Goal: Information Seeking & Learning: Learn about a topic

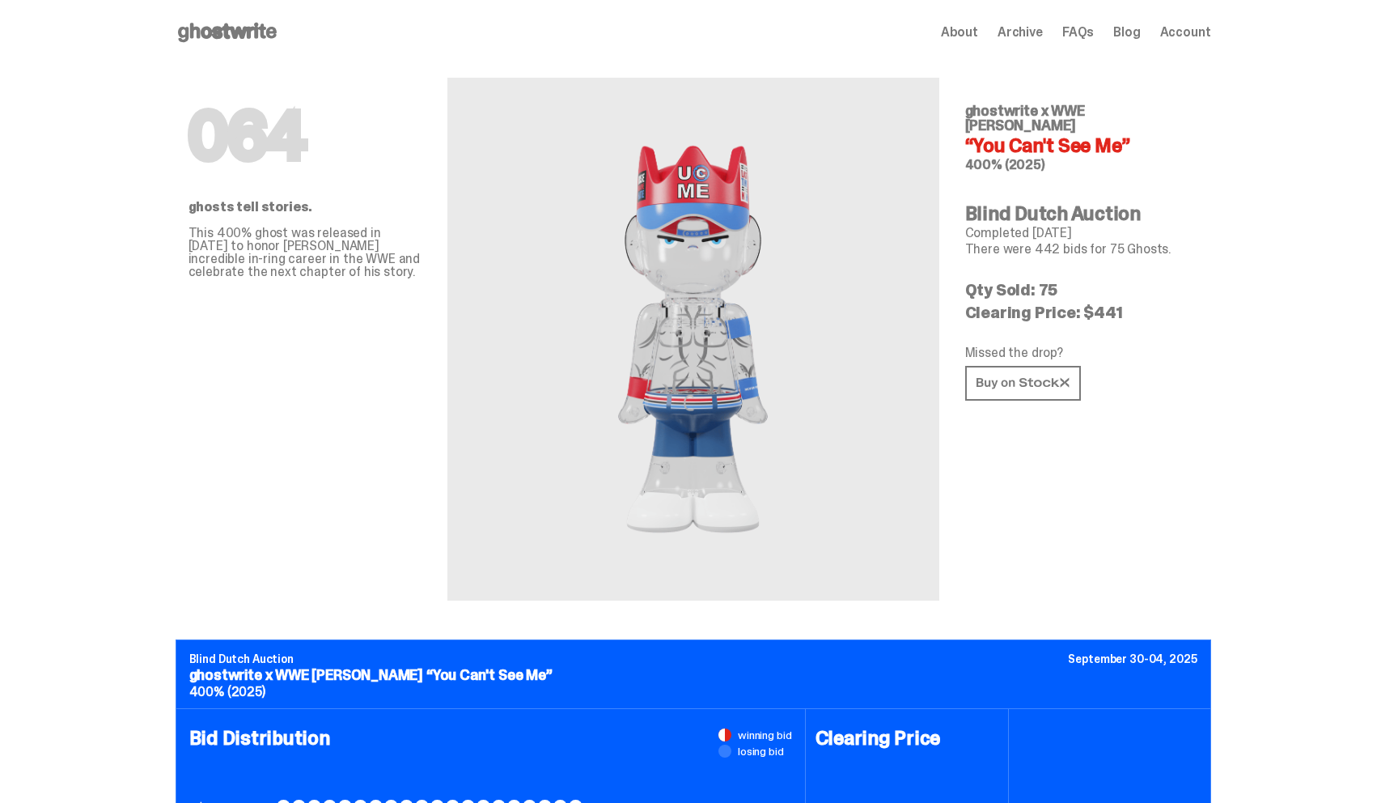
click at [197, 30] on use at bounding box center [227, 32] width 99 height 19
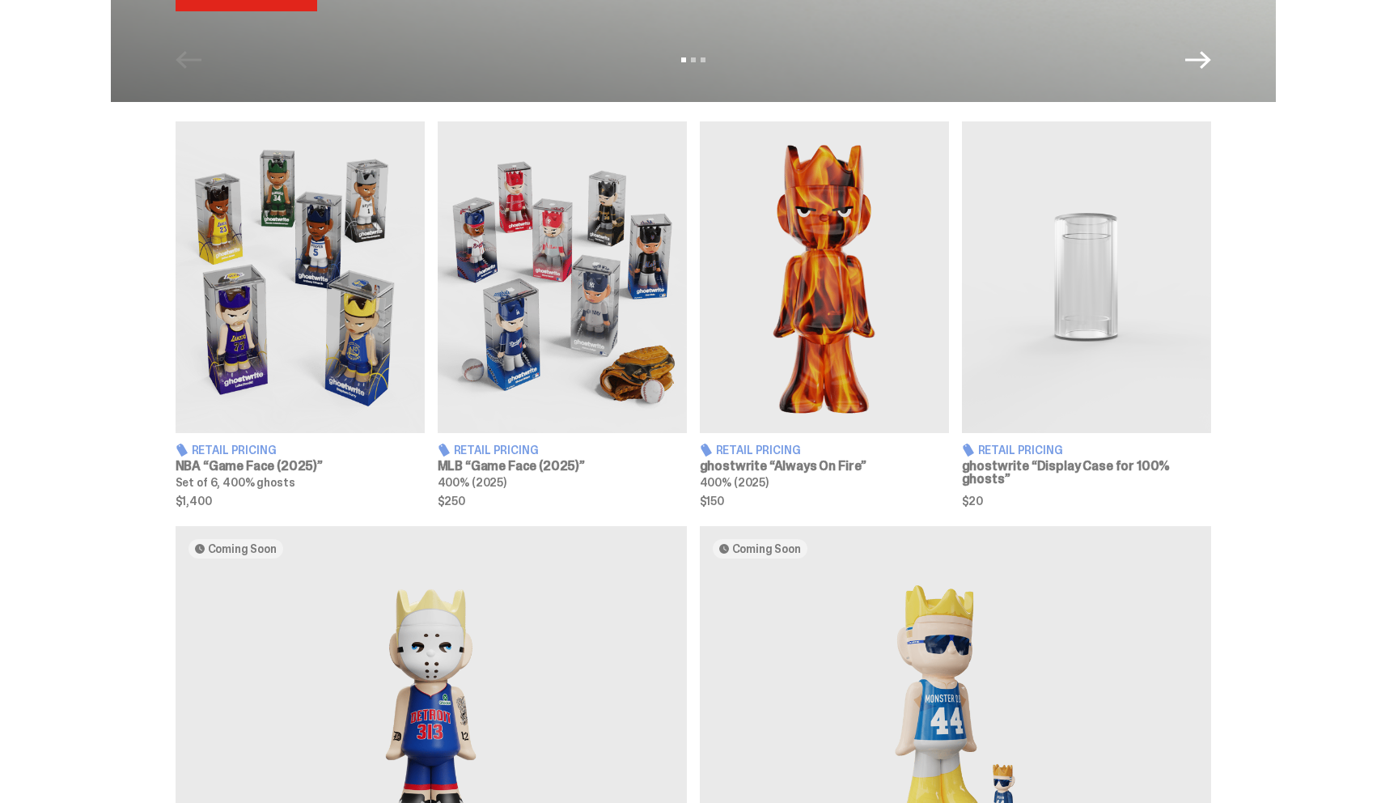
scroll to position [488, 0]
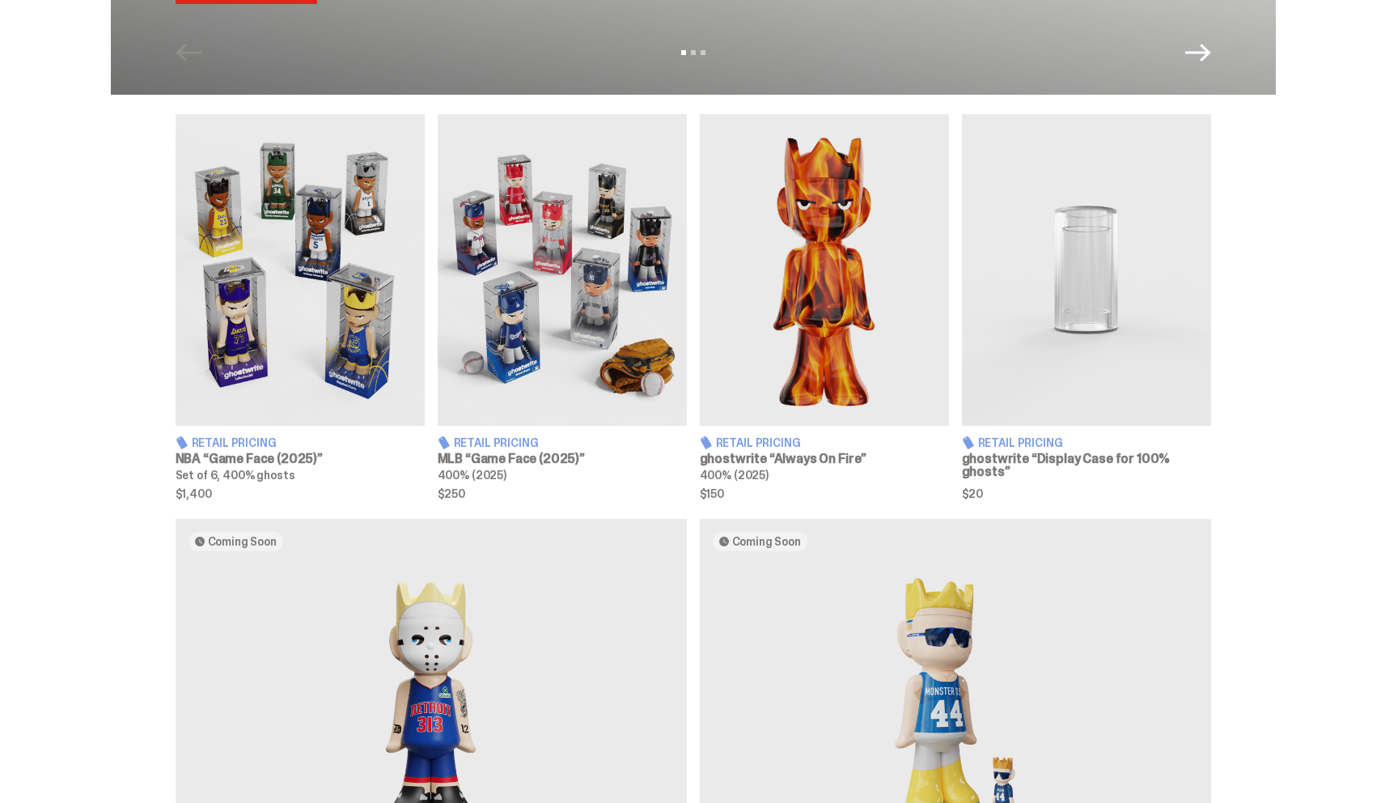
click at [297, 311] on img at bounding box center [300, 269] width 249 height 311
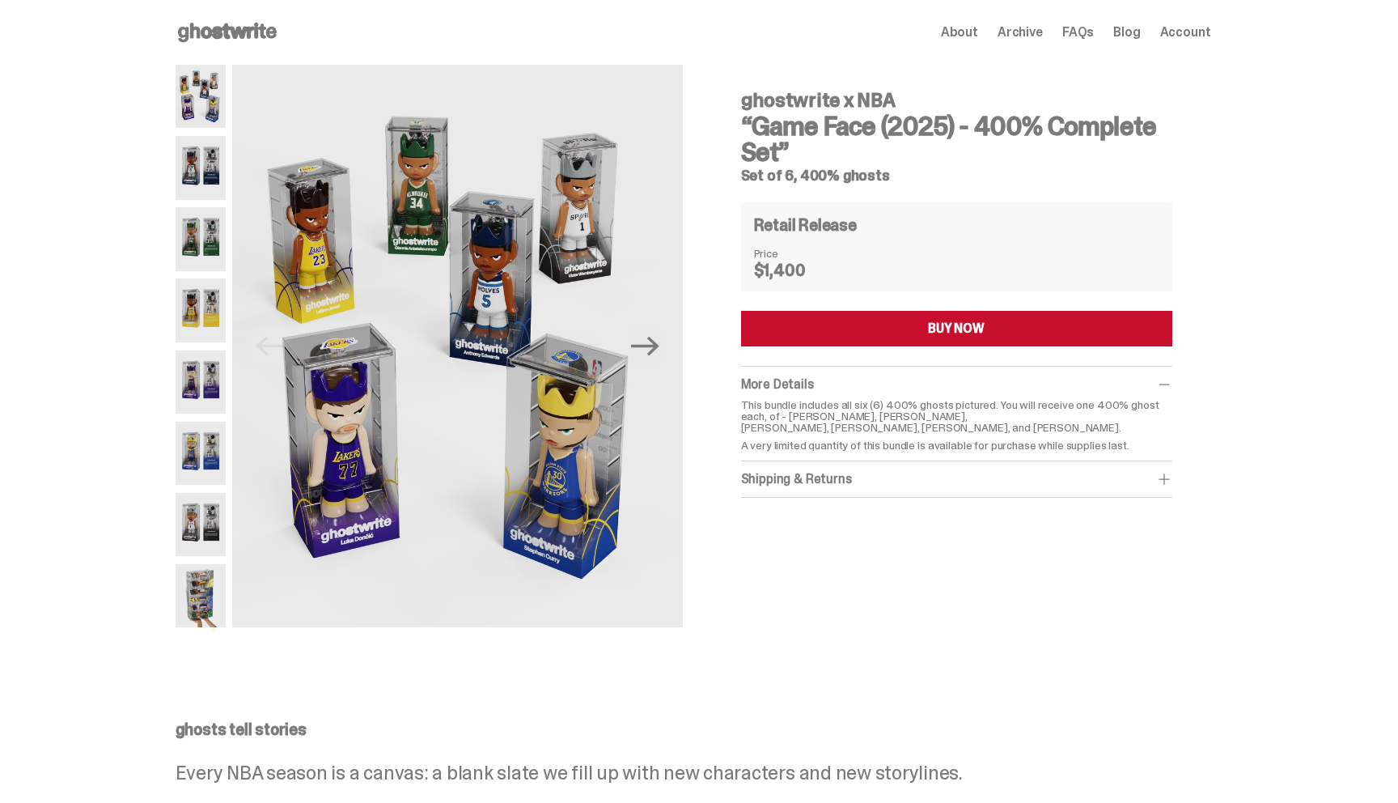
click at [201, 146] on img at bounding box center [201, 167] width 51 height 63
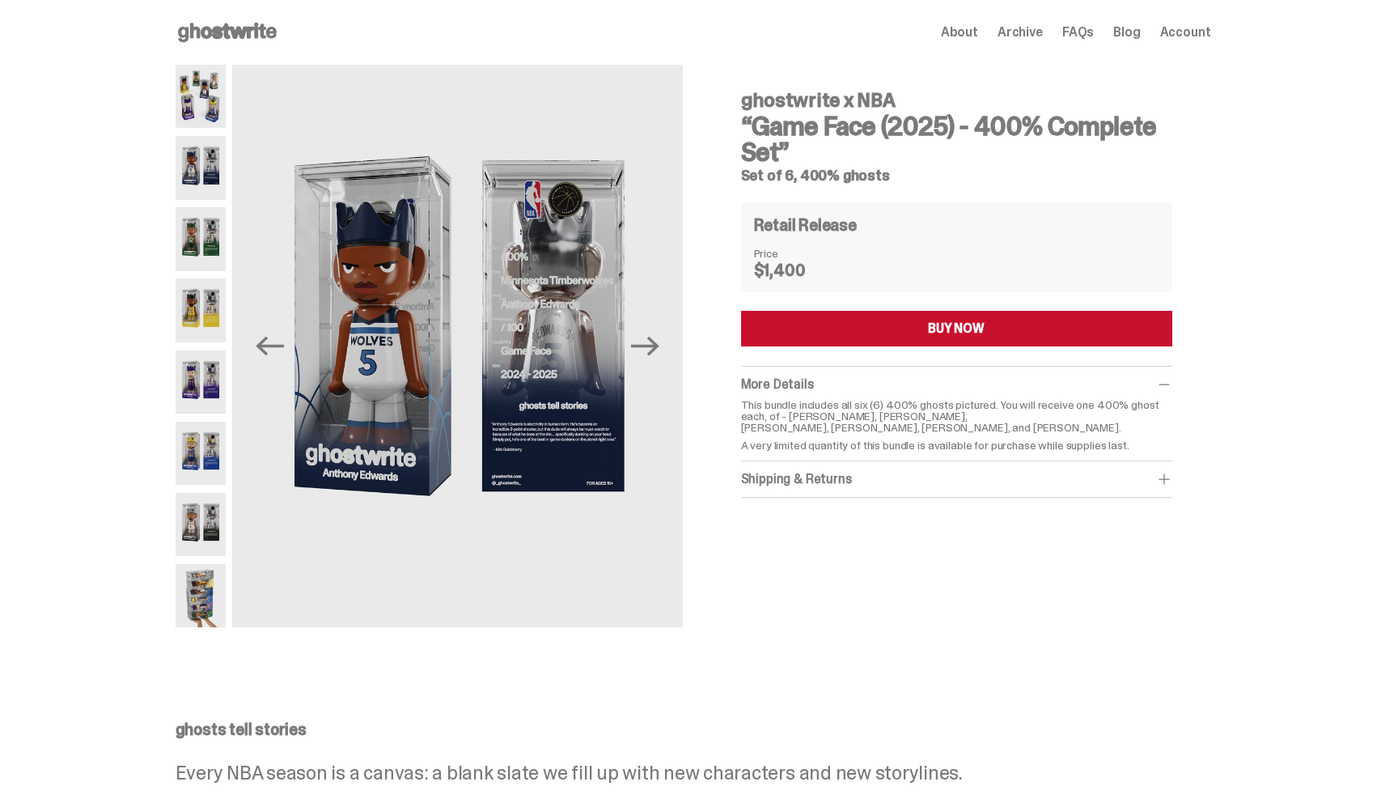
click at [216, 225] on img at bounding box center [201, 238] width 51 height 63
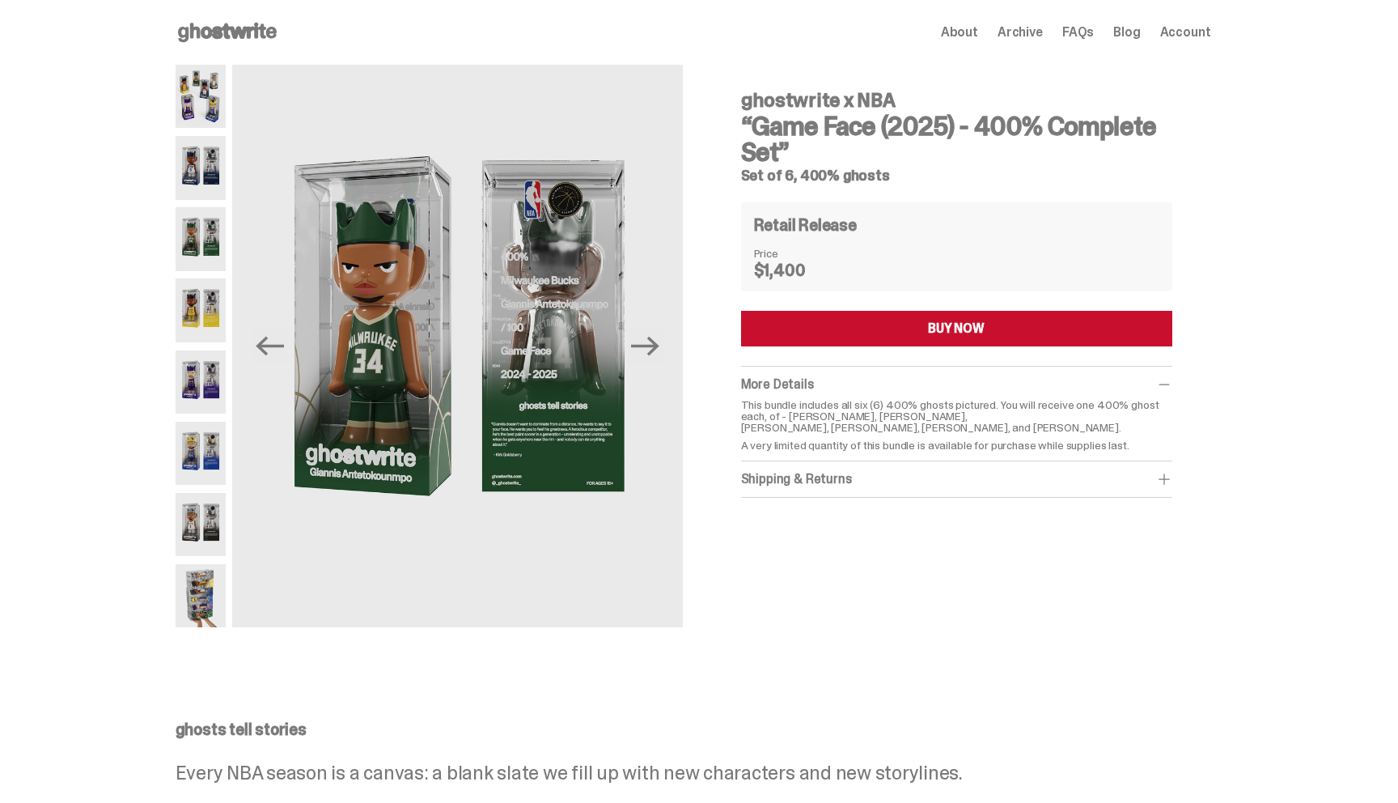
click at [225, 281] on img at bounding box center [201, 309] width 51 height 63
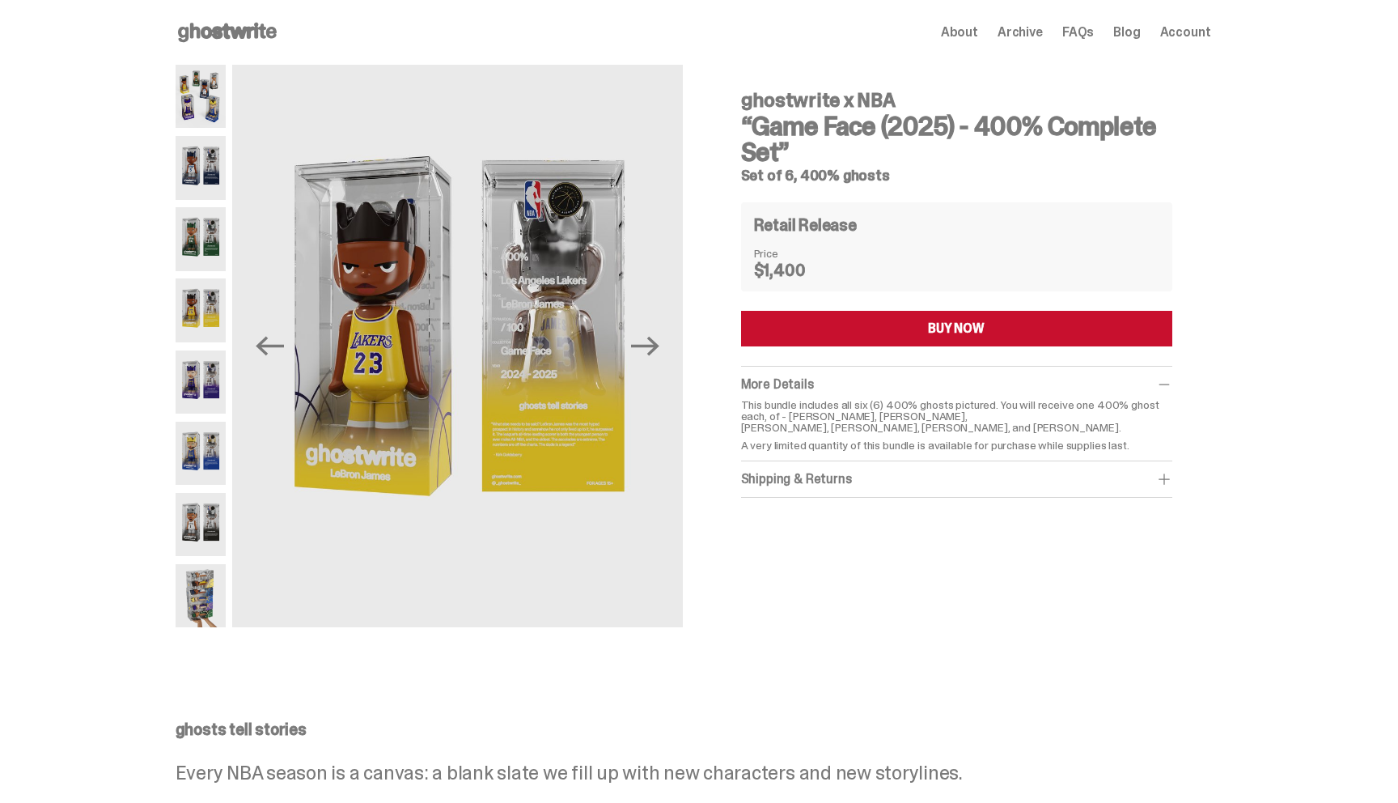
click at [199, 355] on img at bounding box center [201, 381] width 51 height 63
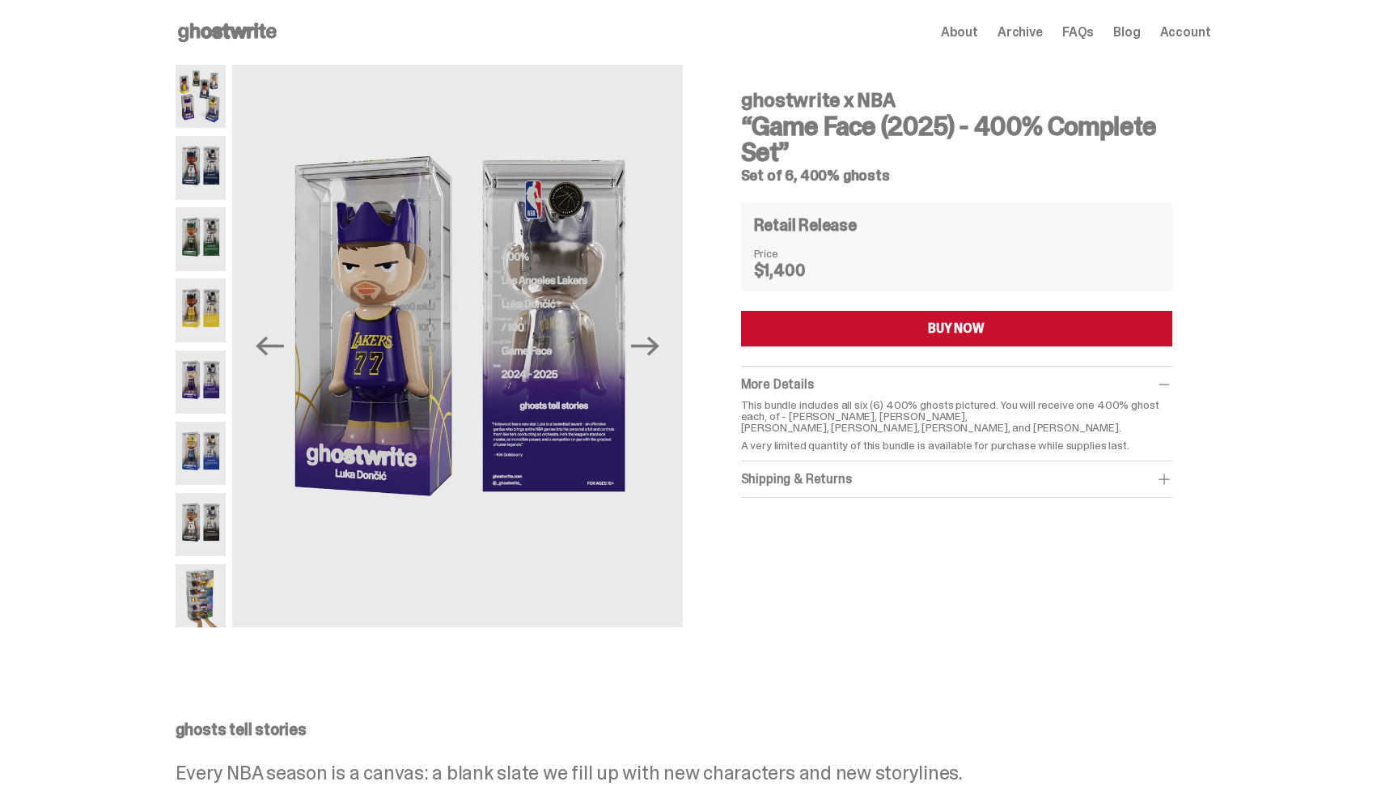
click at [202, 410] on img at bounding box center [201, 381] width 51 height 63
click at [199, 158] on img at bounding box center [201, 167] width 51 height 63
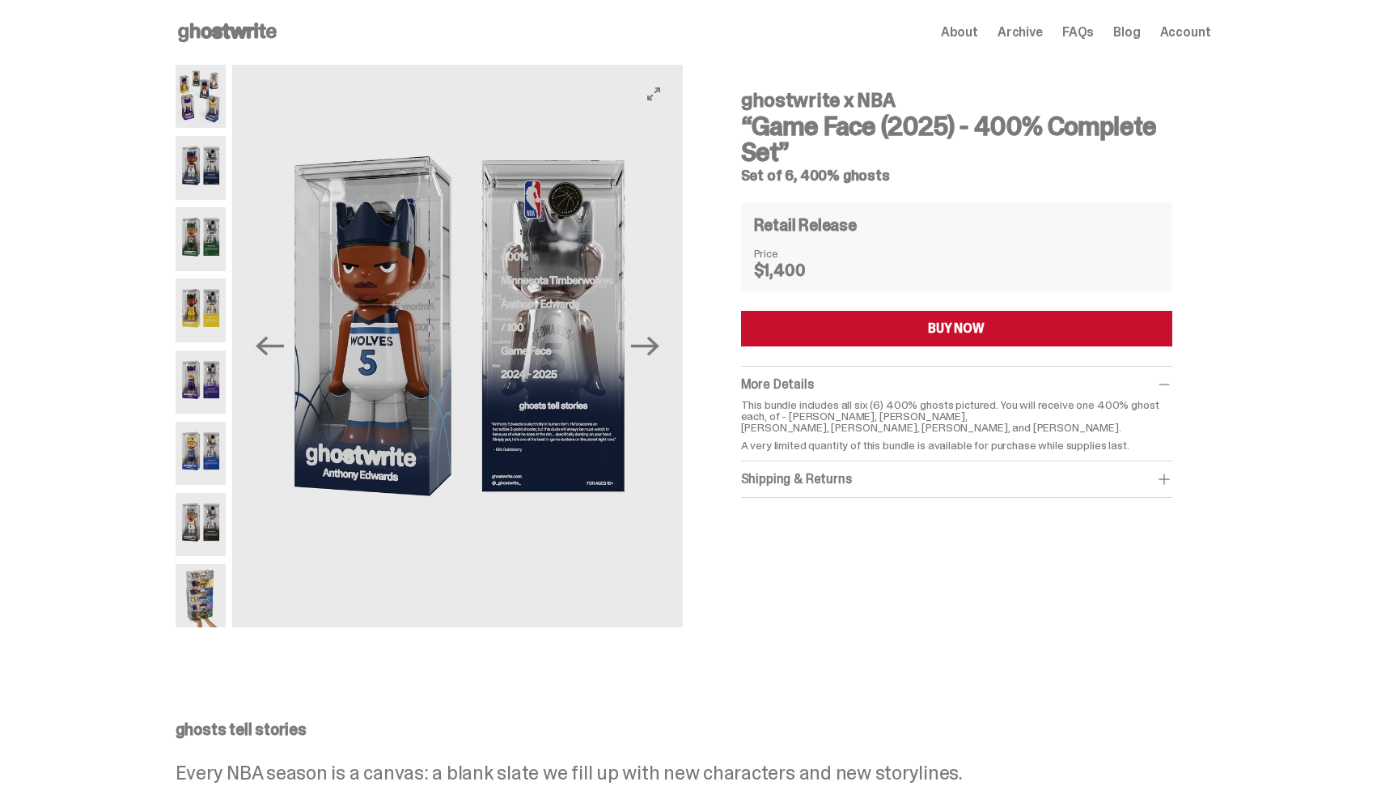
click at [388, 365] on img at bounding box center [457, 346] width 450 height 562
click at [390, 283] on img at bounding box center [457, 346] width 450 height 562
click at [209, 165] on img at bounding box center [201, 167] width 51 height 63
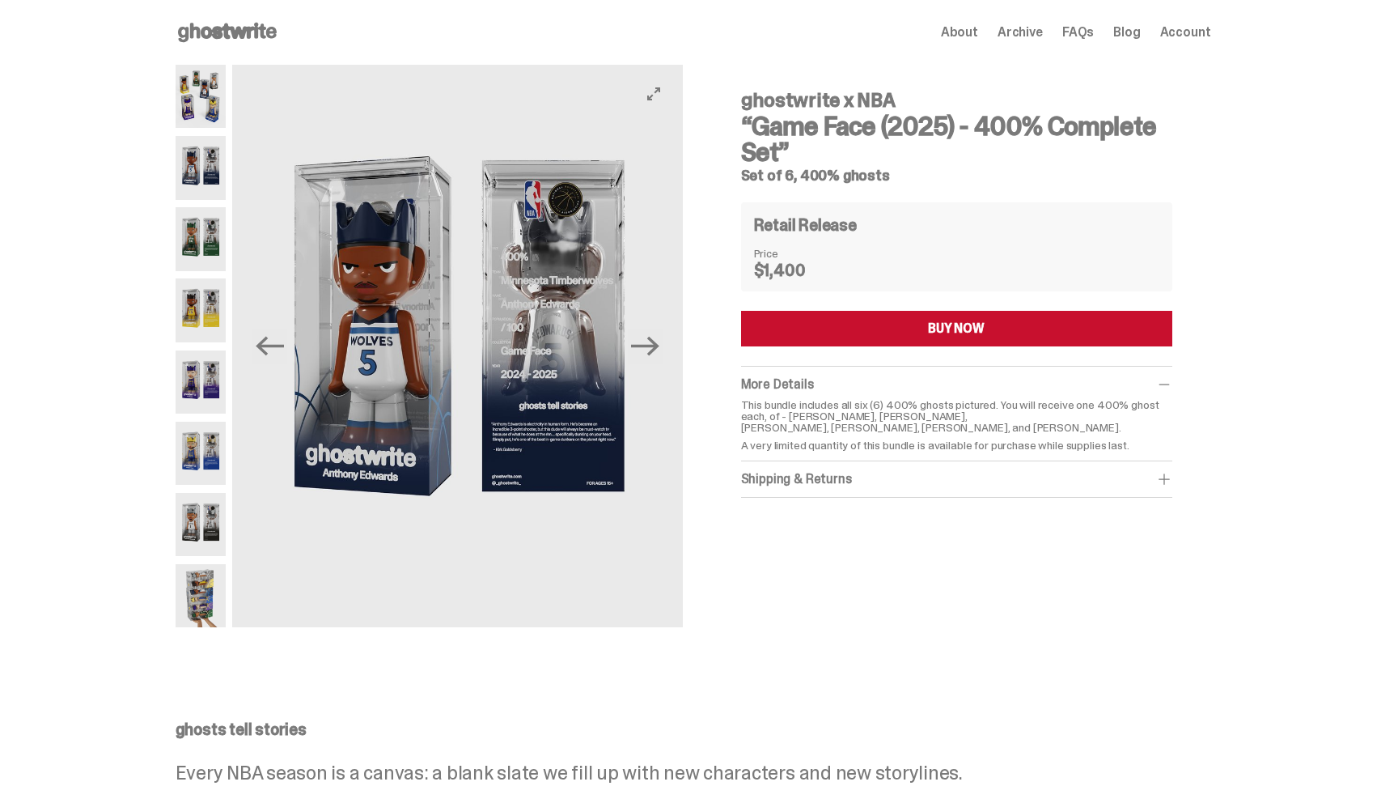
click at [434, 329] on img at bounding box center [457, 346] width 450 height 562
click at [212, 246] on img at bounding box center [201, 238] width 51 height 63
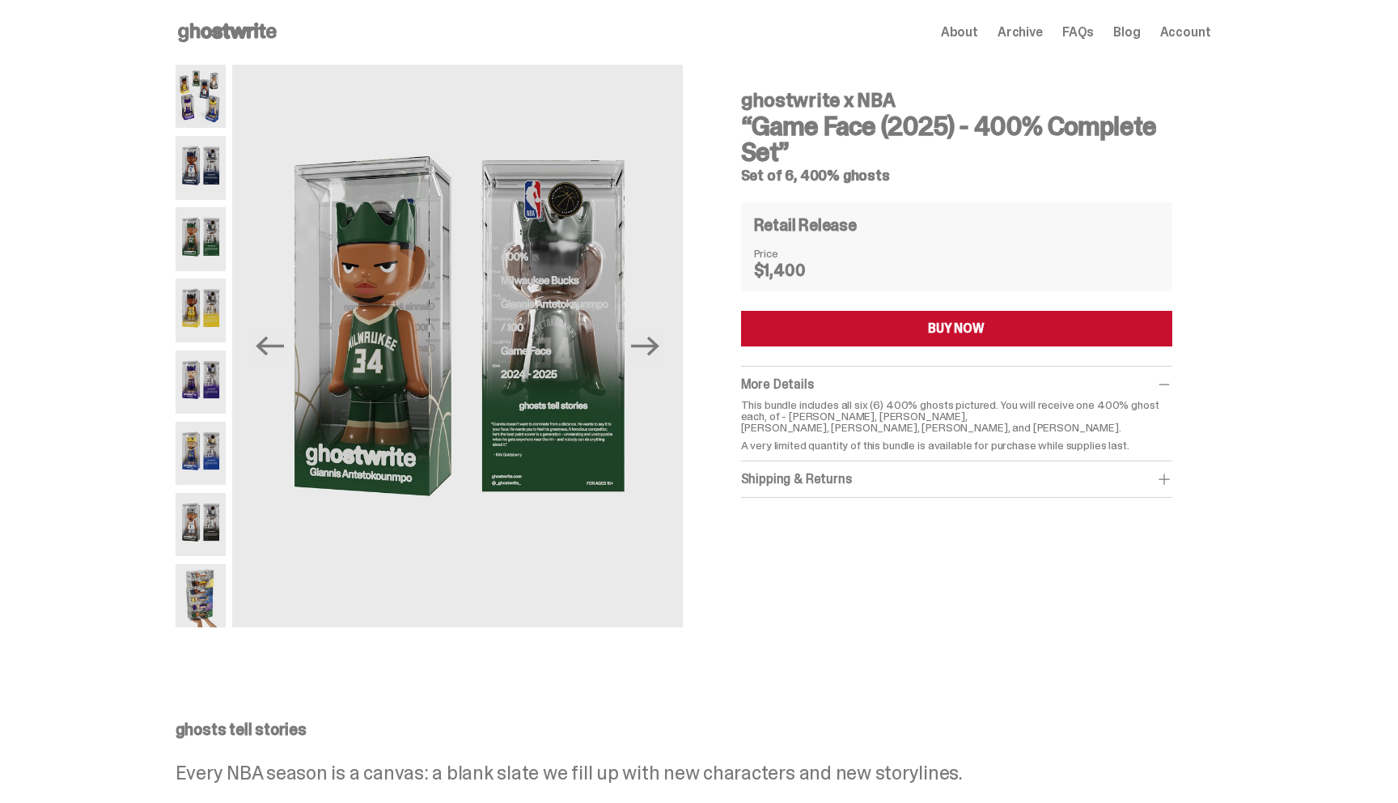
click at [218, 310] on img at bounding box center [201, 309] width 51 height 63
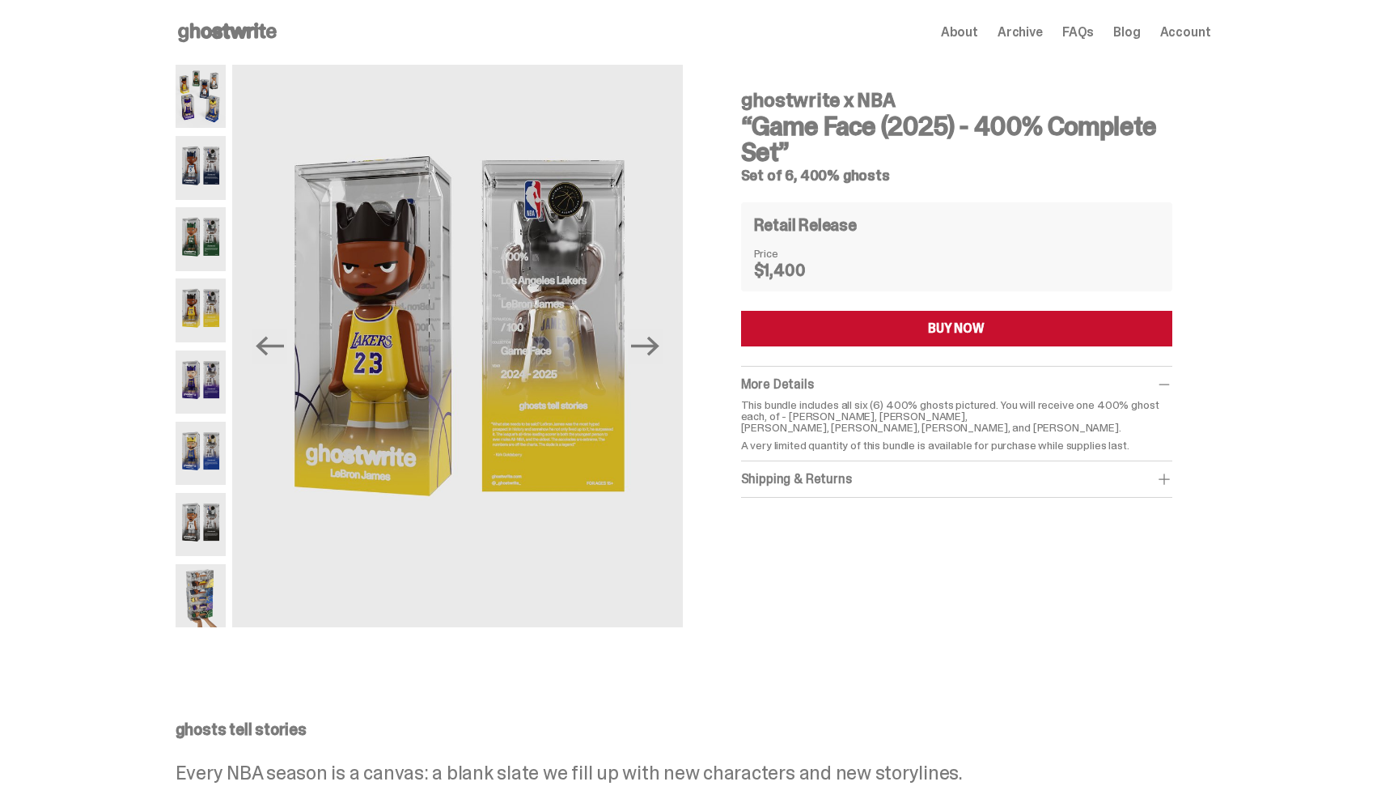
click at [206, 386] on img at bounding box center [201, 381] width 51 height 63
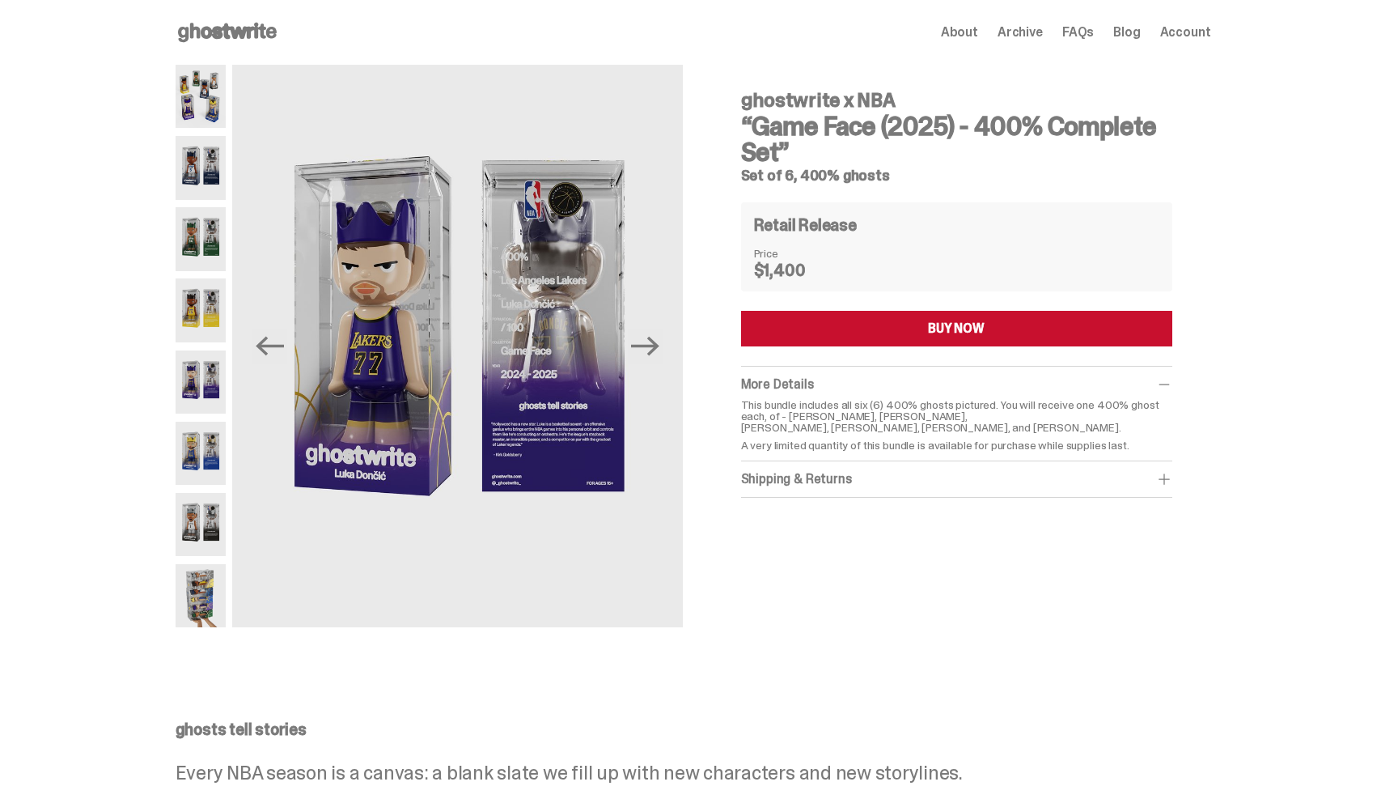
click at [210, 445] on img at bounding box center [201, 453] width 51 height 63
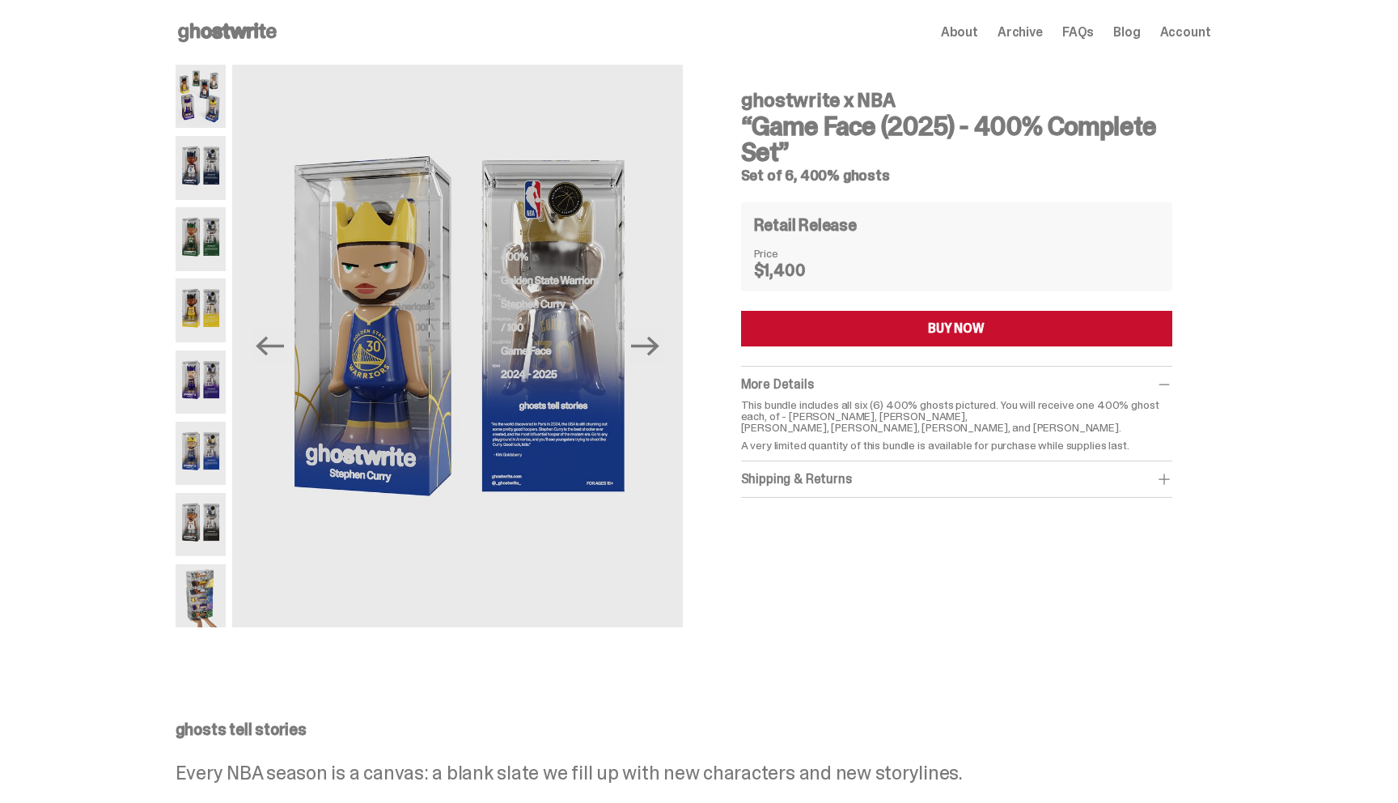
click at [201, 439] on img at bounding box center [201, 453] width 51 height 63
click at [206, 519] on img at bounding box center [201, 524] width 51 height 63
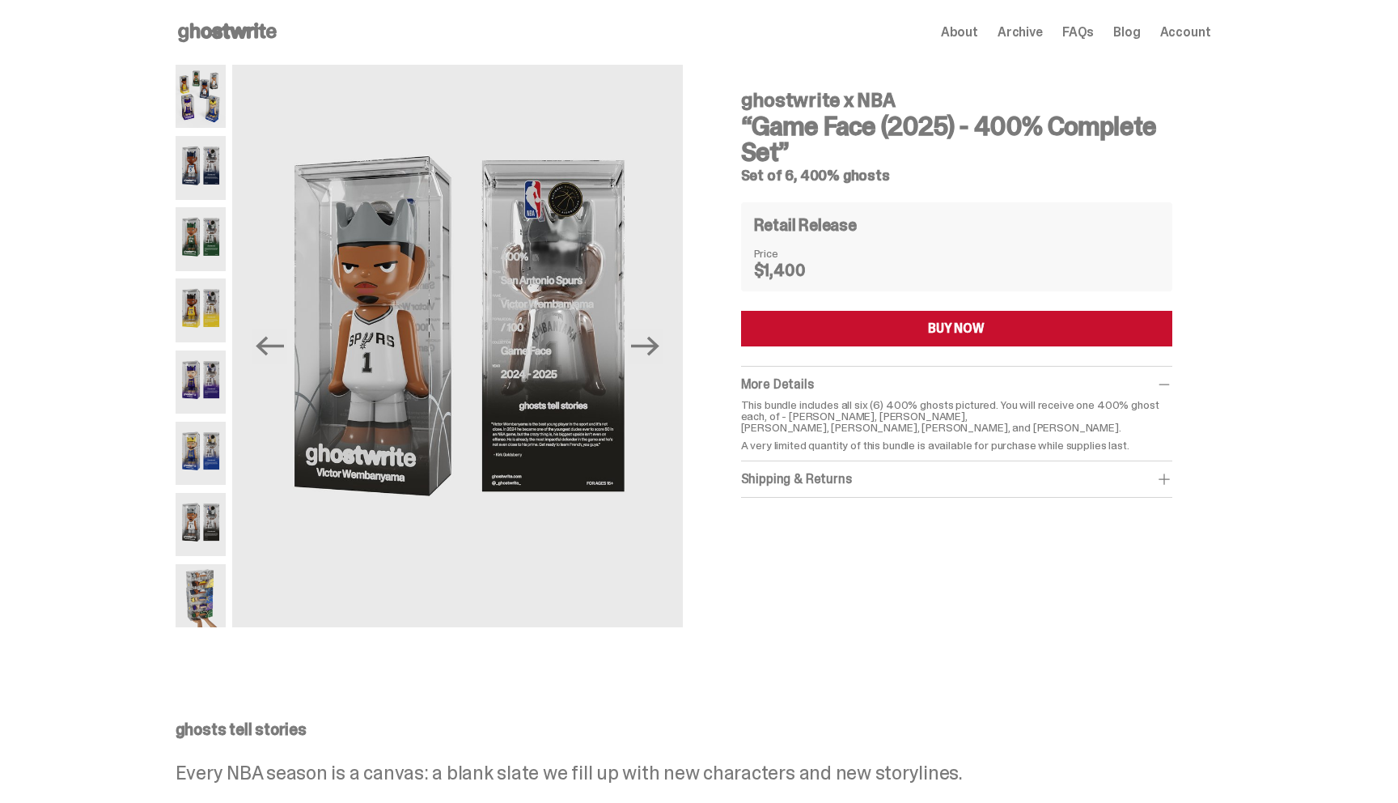
click at [202, 595] on img at bounding box center [201, 595] width 51 height 63
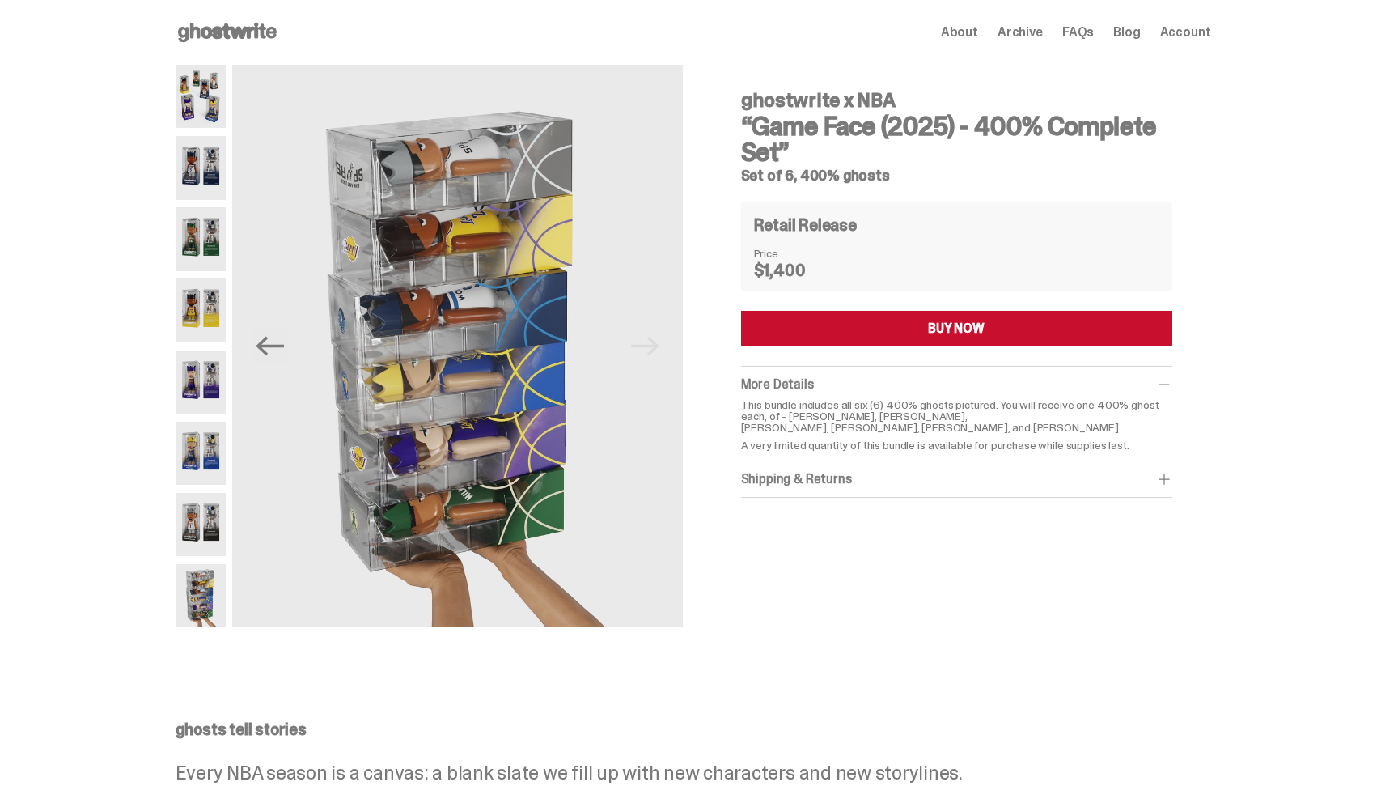
click at [195, 540] on img at bounding box center [201, 524] width 51 height 63
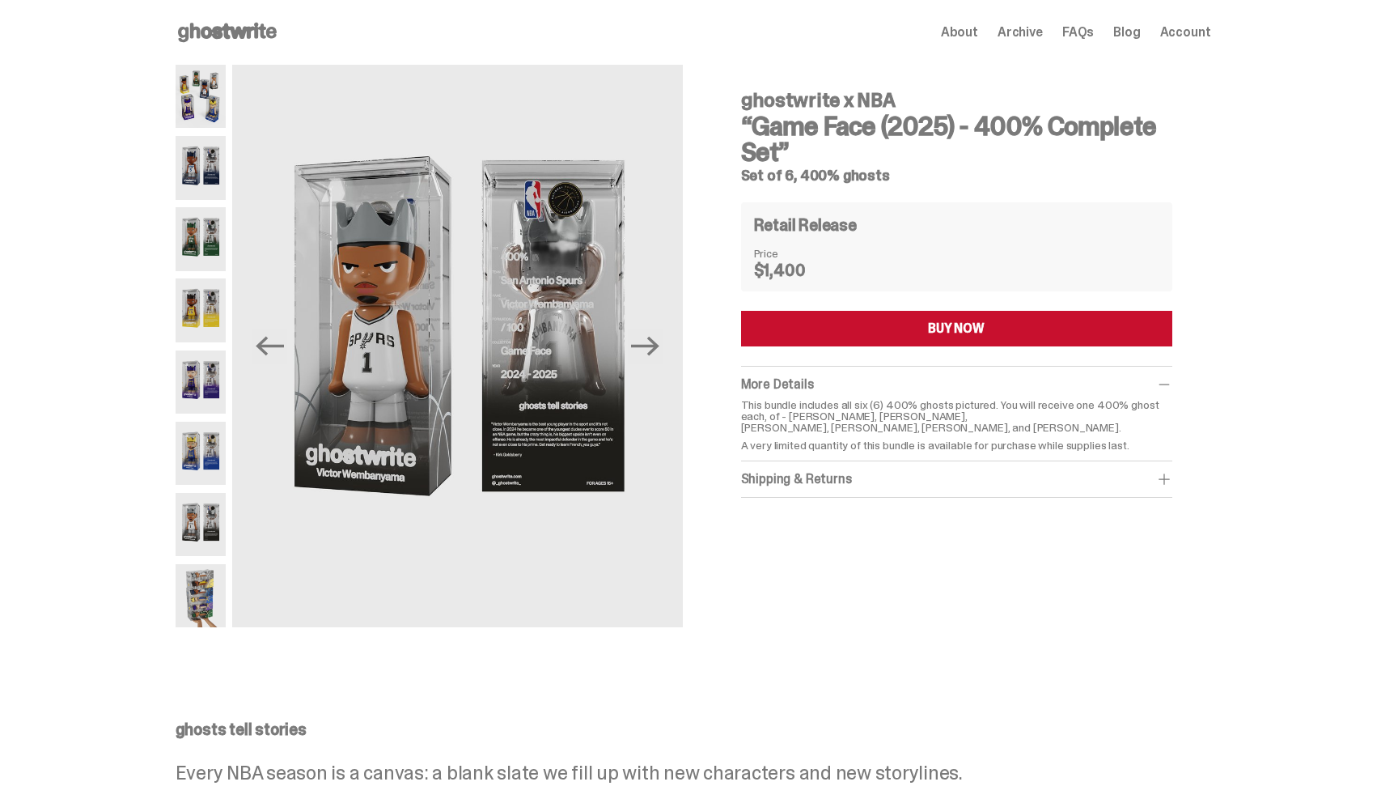
click at [201, 203] on div at bounding box center [201, 346] width 51 height 562
click at [203, 245] on img at bounding box center [201, 238] width 51 height 63
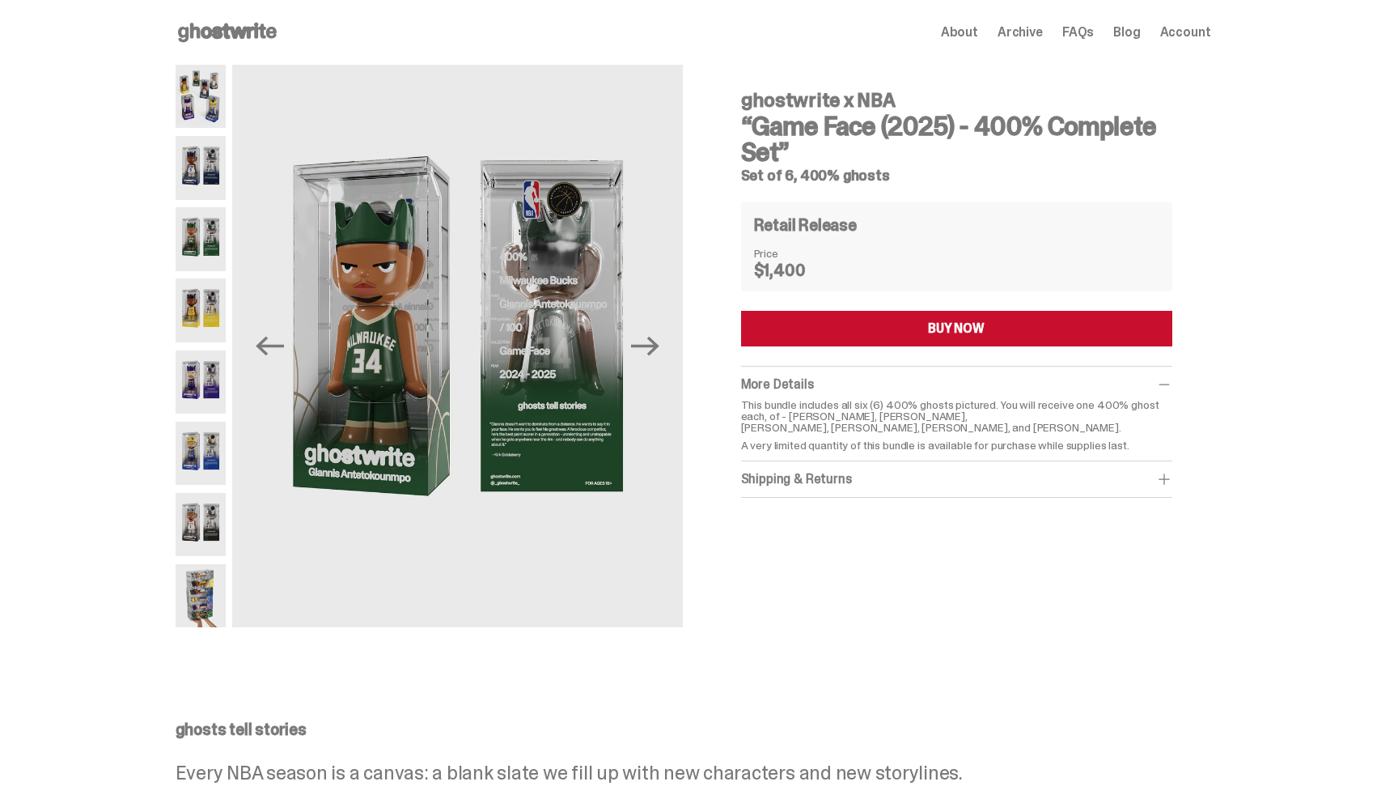
click at [201, 287] on img at bounding box center [201, 309] width 51 height 63
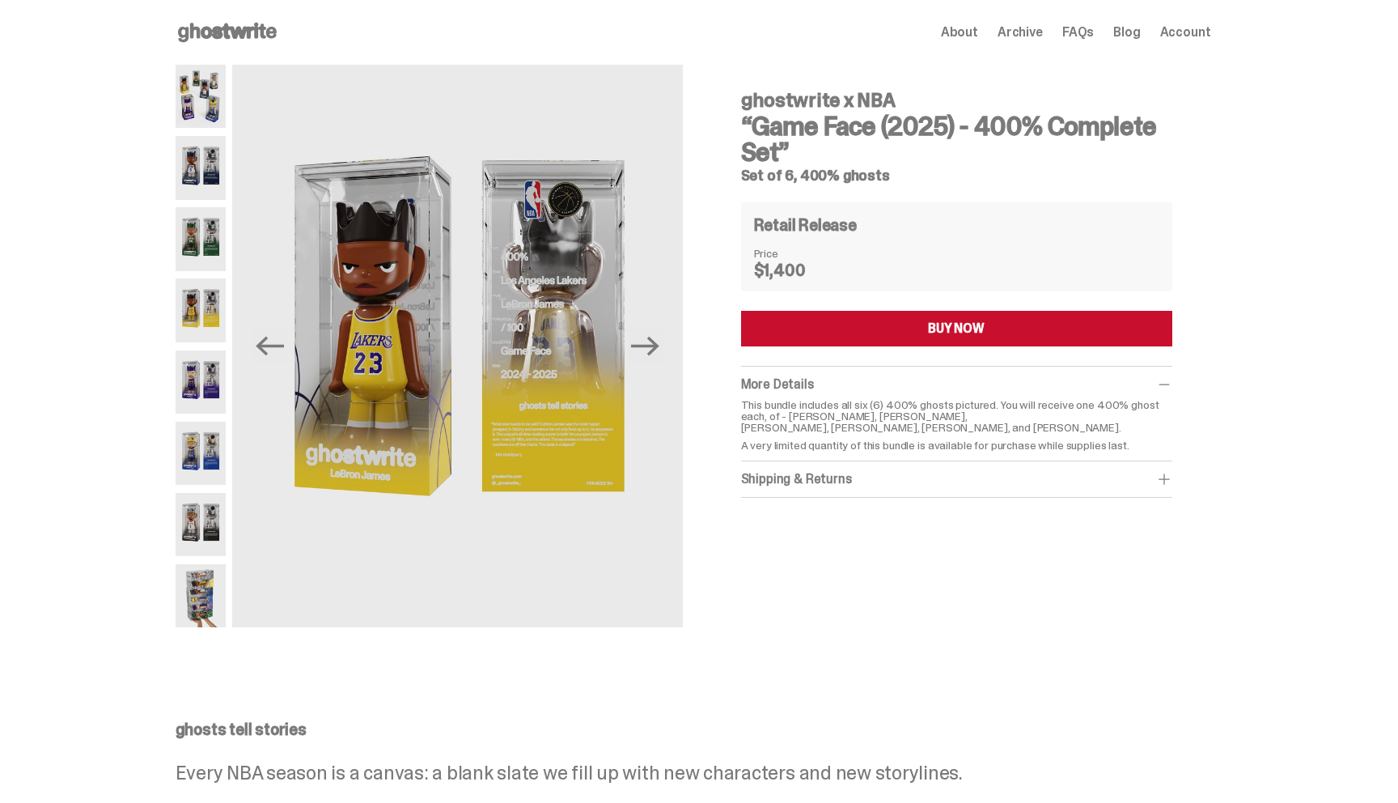
click at [208, 447] on img at bounding box center [201, 453] width 51 height 63
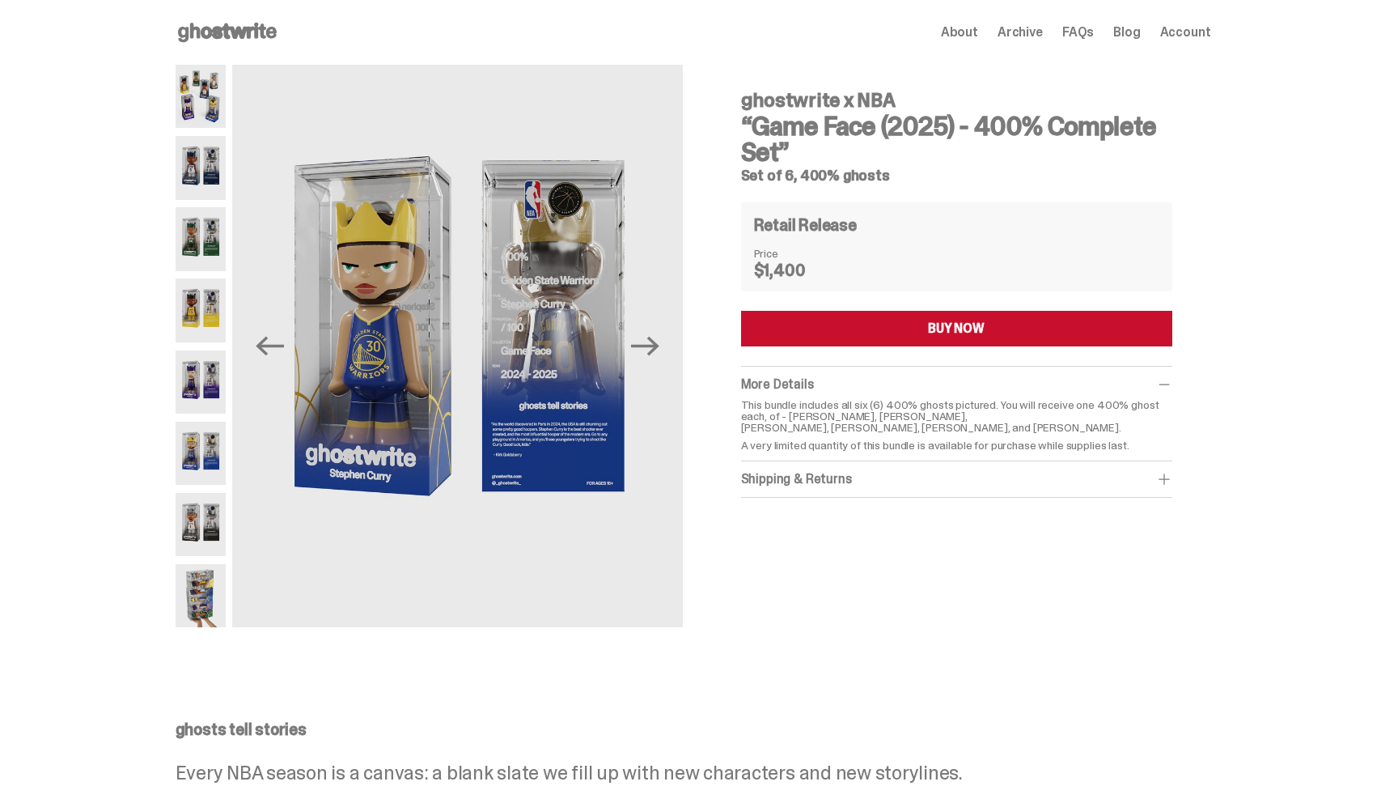
click at [203, 504] on img at bounding box center [201, 524] width 51 height 63
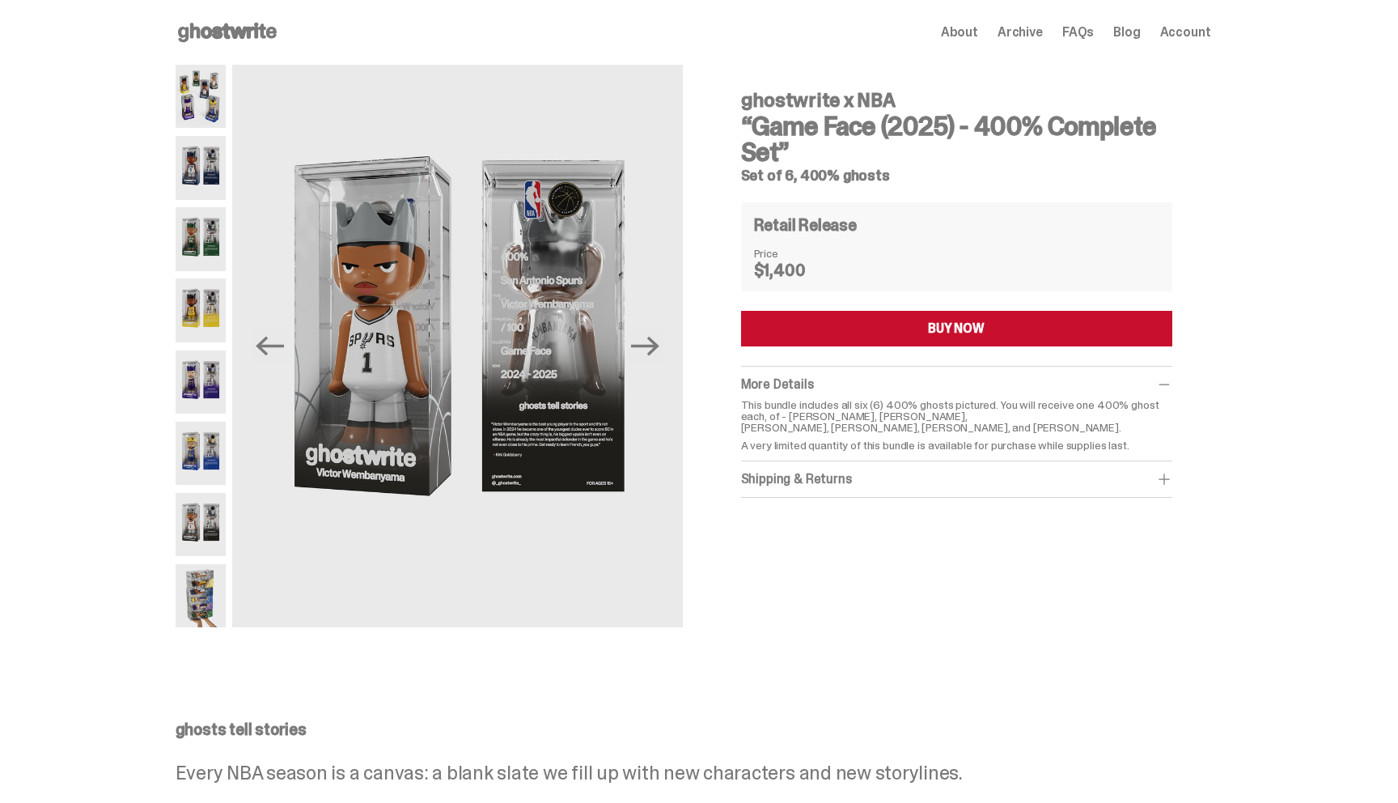
click at [207, 383] on img at bounding box center [201, 381] width 51 height 63
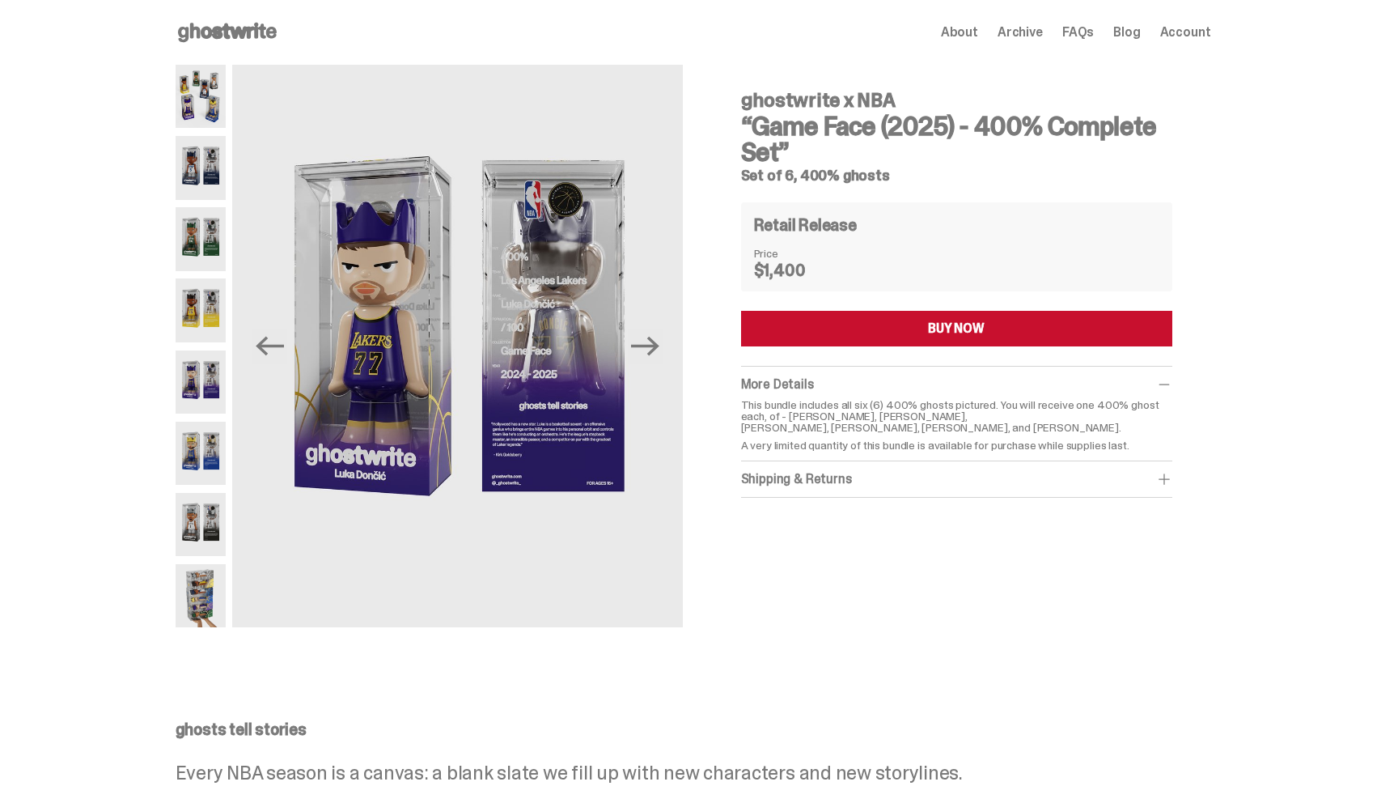
click at [212, 296] on img at bounding box center [201, 309] width 51 height 63
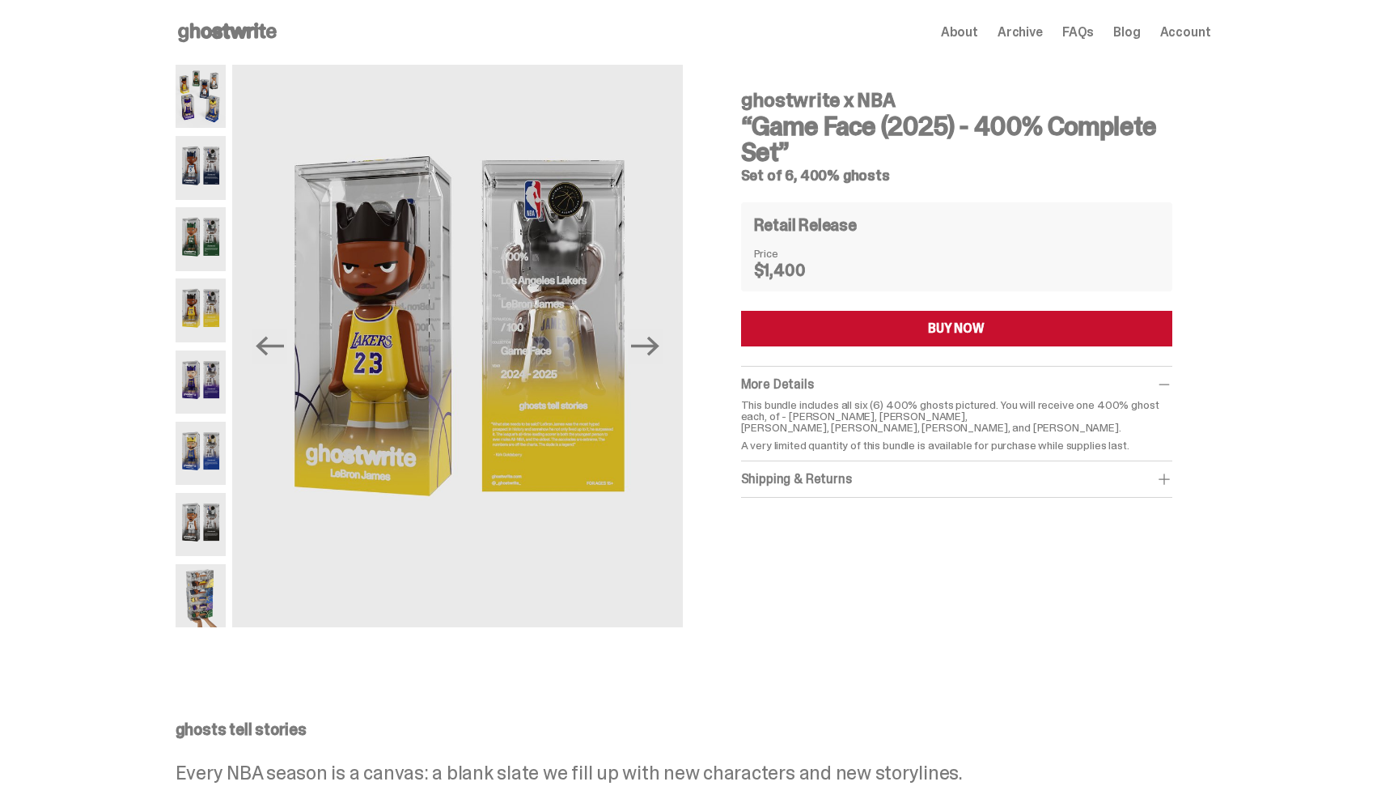
click at [197, 527] on img at bounding box center [201, 524] width 51 height 63
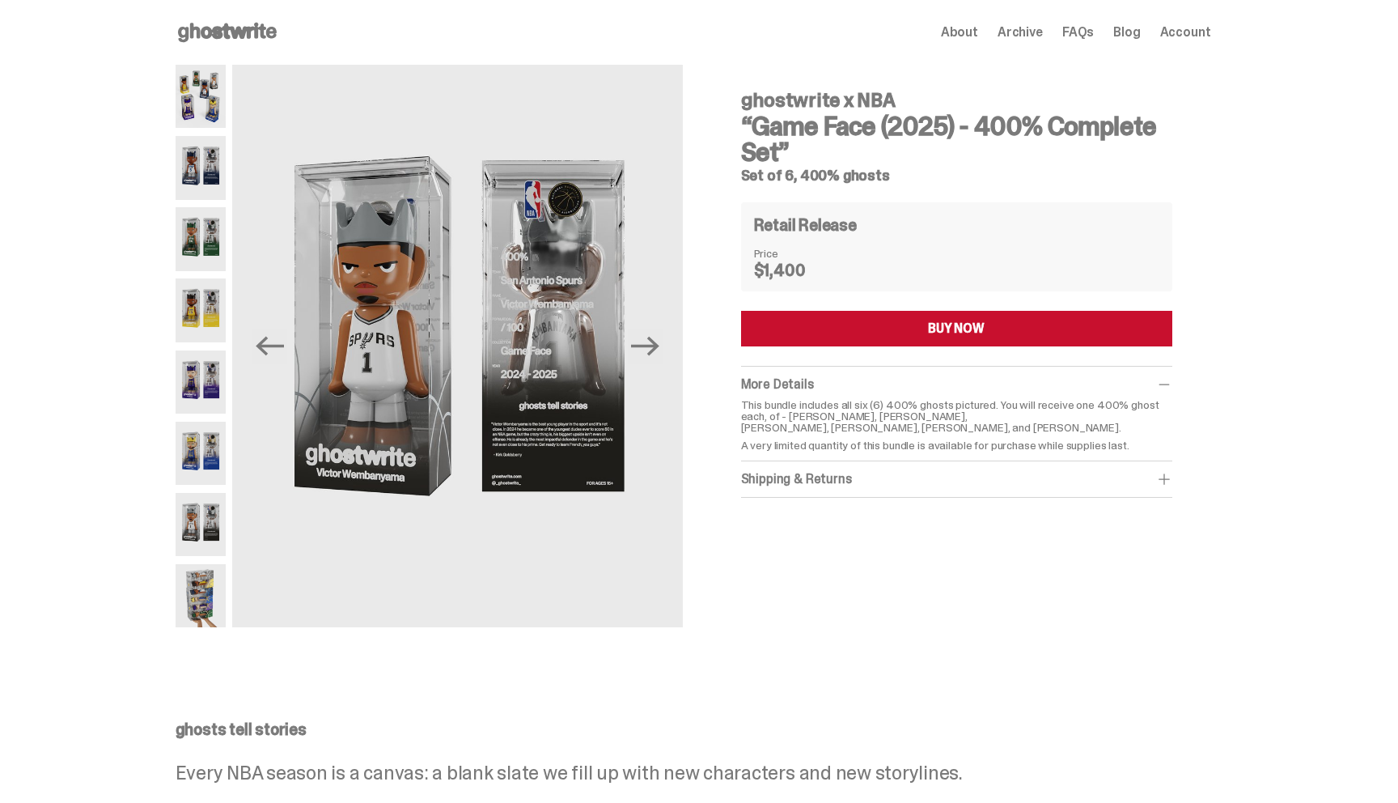
click at [199, 581] on img at bounding box center [201, 595] width 51 height 63
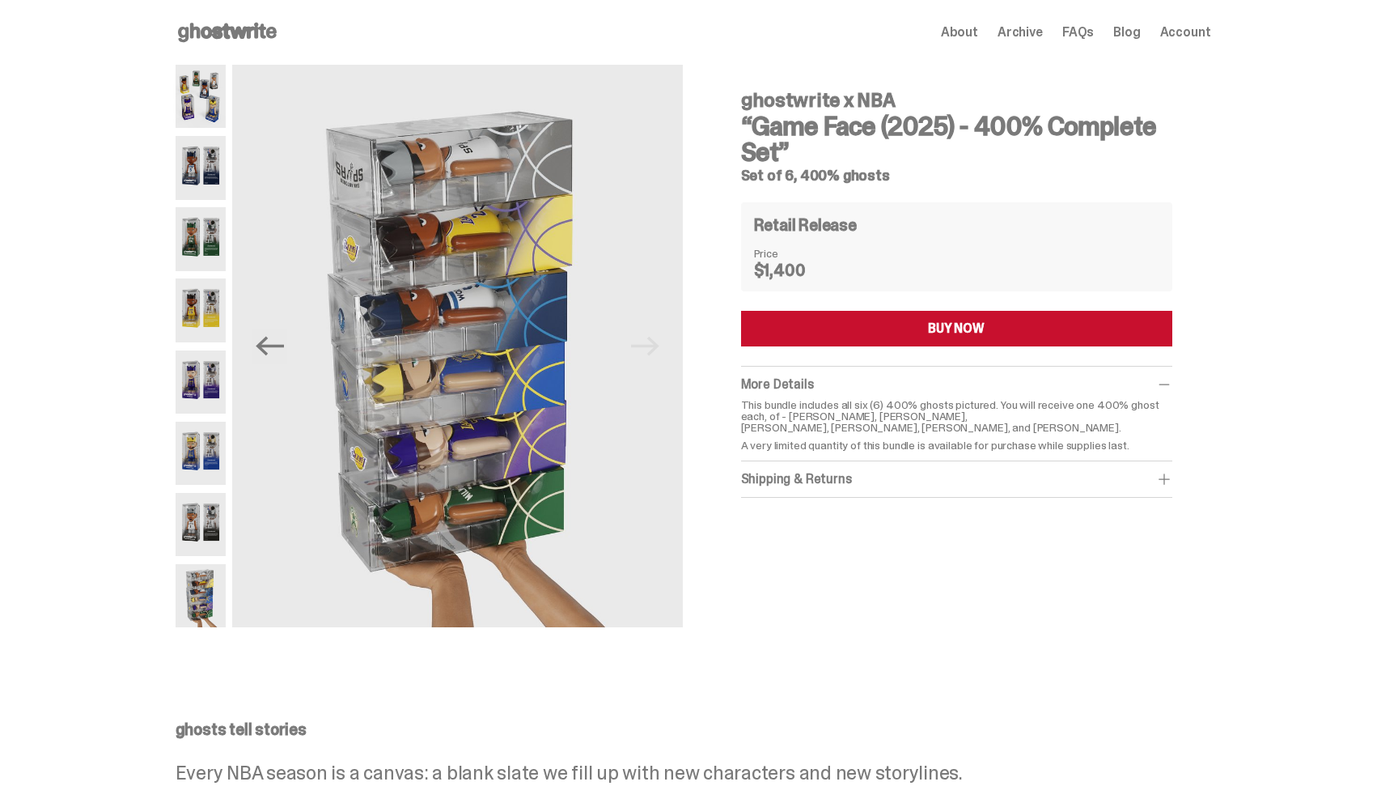
click at [211, 368] on img at bounding box center [201, 381] width 51 height 63
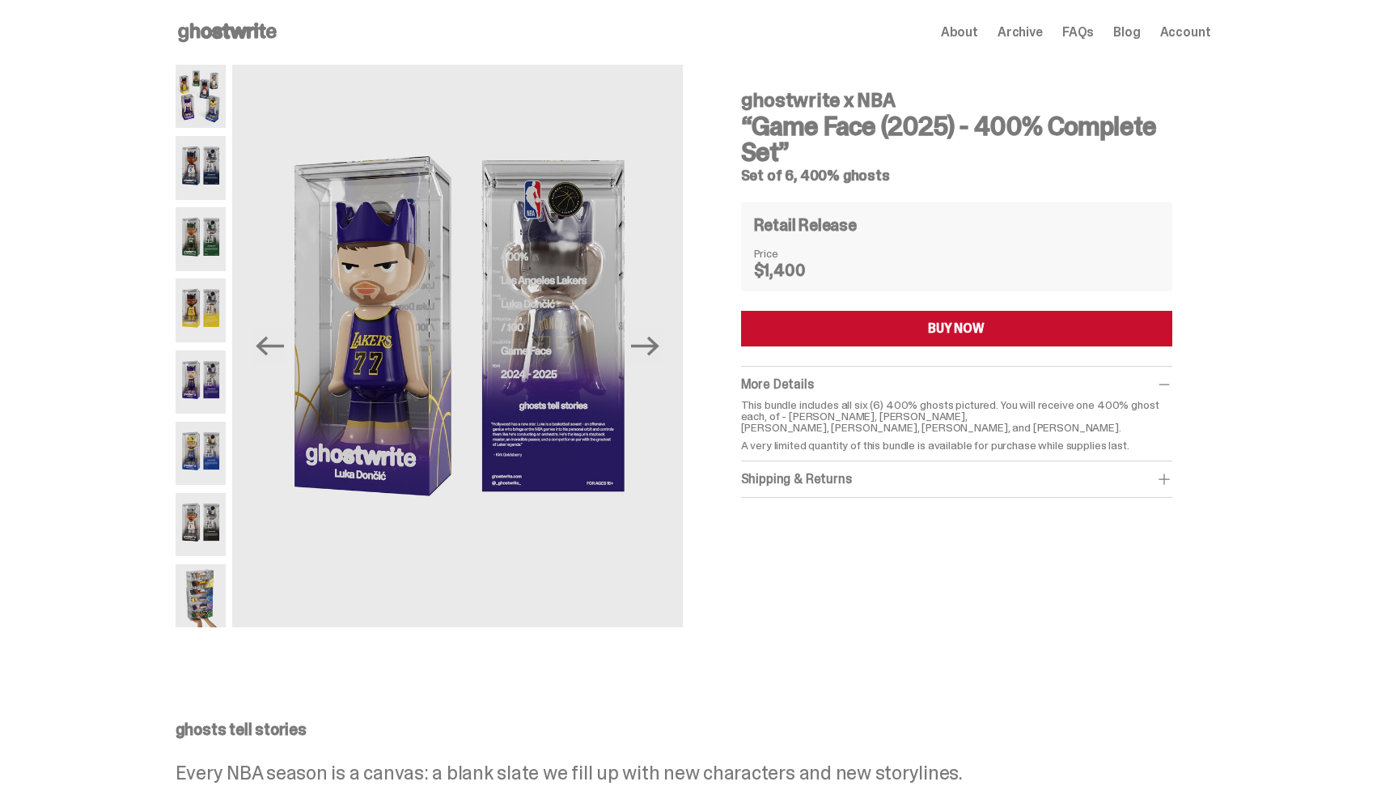
click at [208, 311] on img at bounding box center [201, 309] width 51 height 63
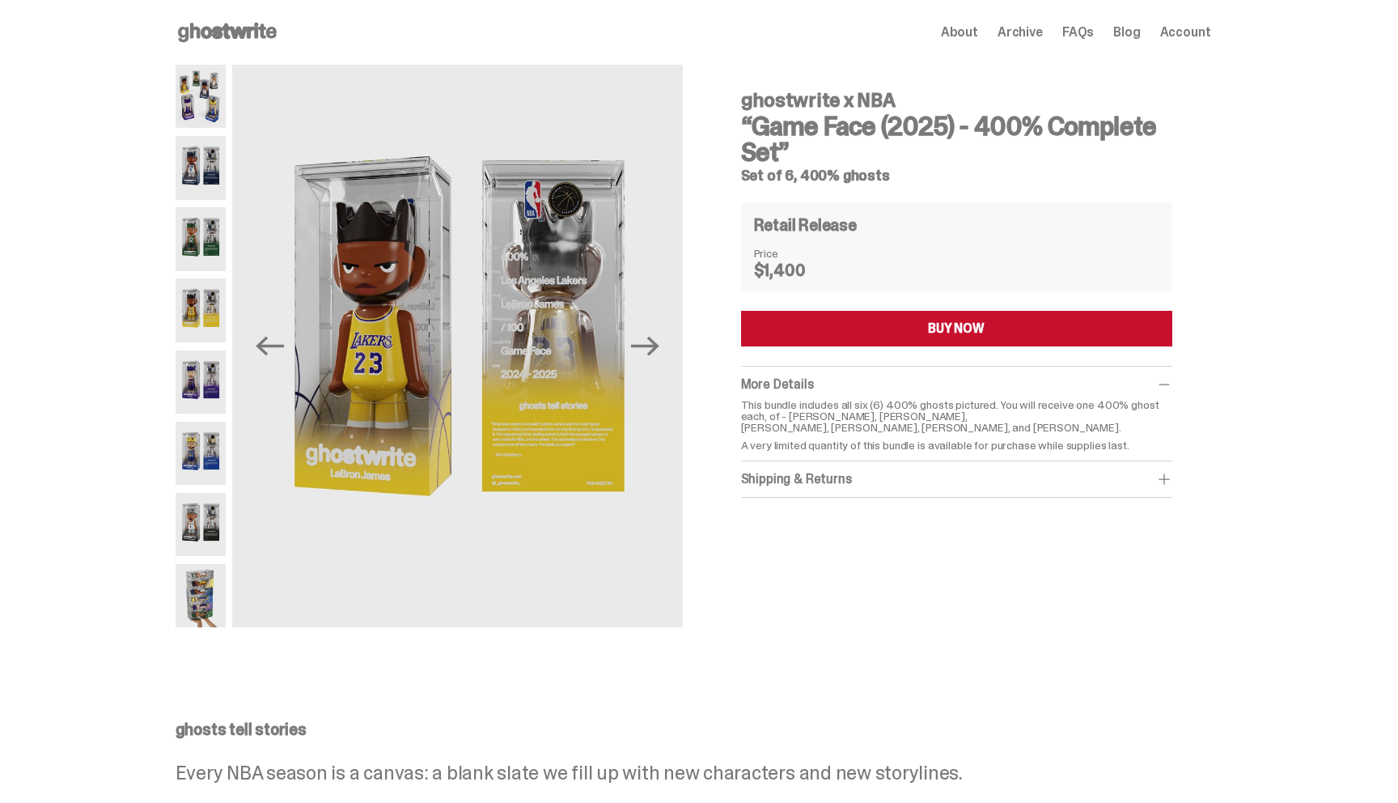
click at [197, 225] on img at bounding box center [201, 238] width 51 height 63
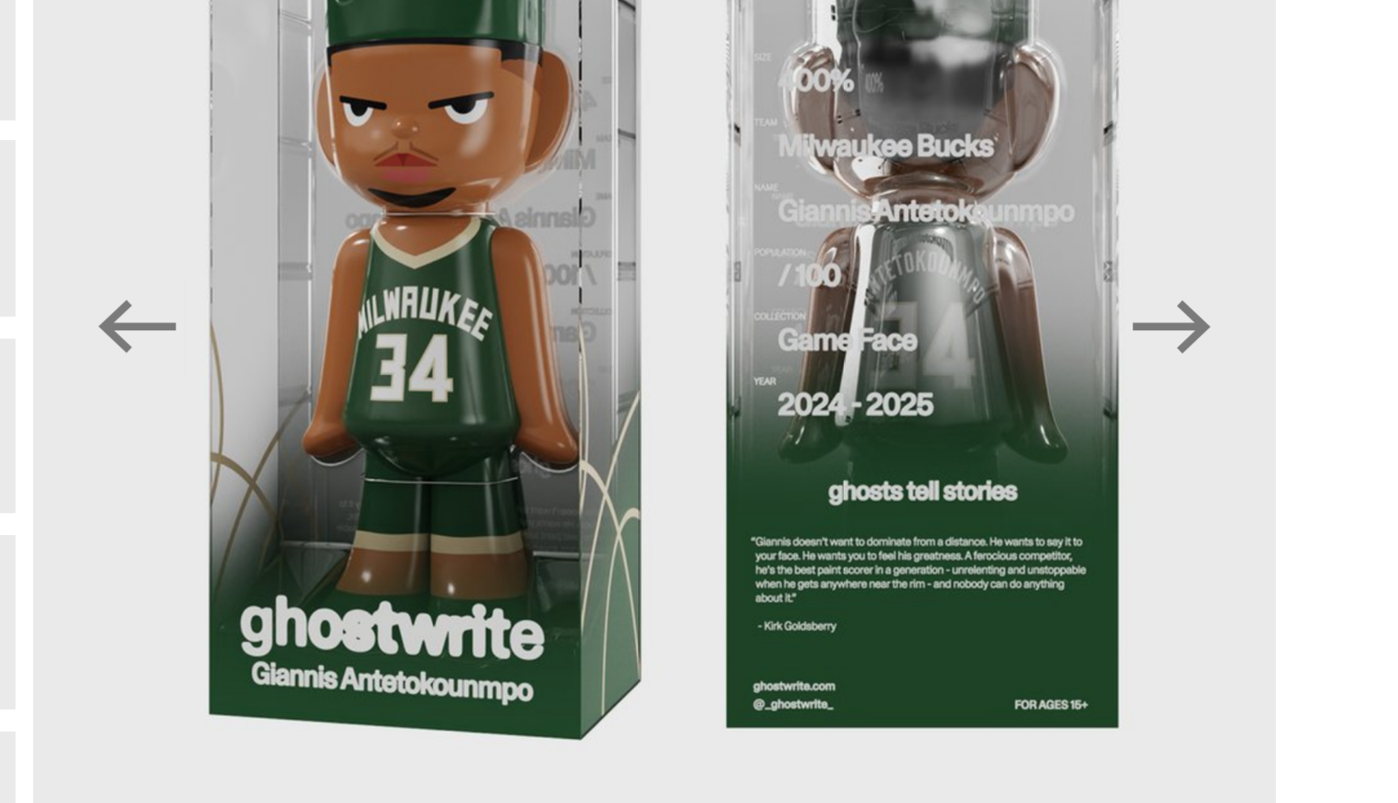
click at [315, 470] on img at bounding box center [459, 346] width 450 height 562
